Goal: Find specific page/section: Find specific page/section

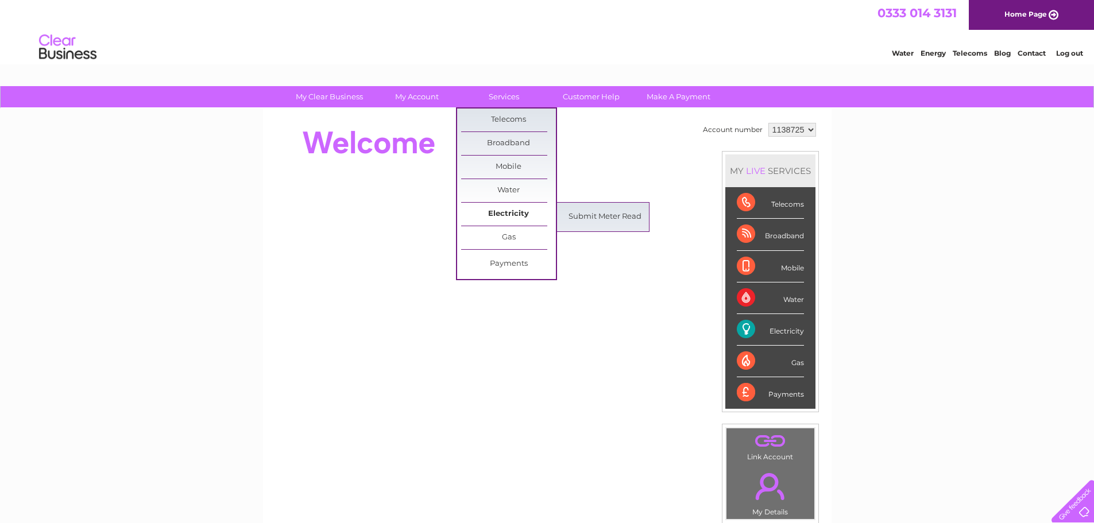
click at [510, 214] on link "Electricity" at bounding box center [508, 214] width 95 height 23
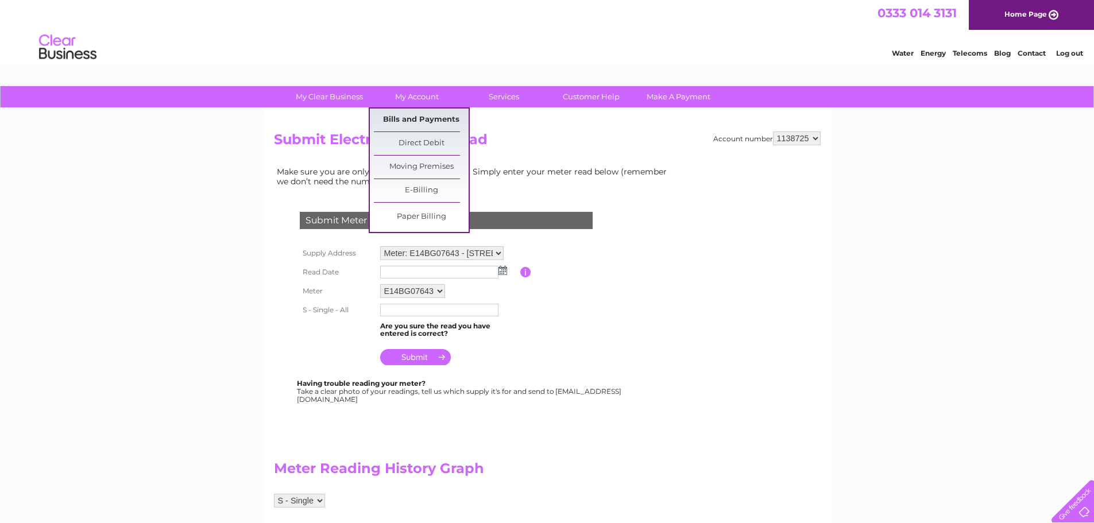
click at [424, 114] on link "Bills and Payments" at bounding box center [421, 120] width 95 height 23
